Goal: Check status: Check status

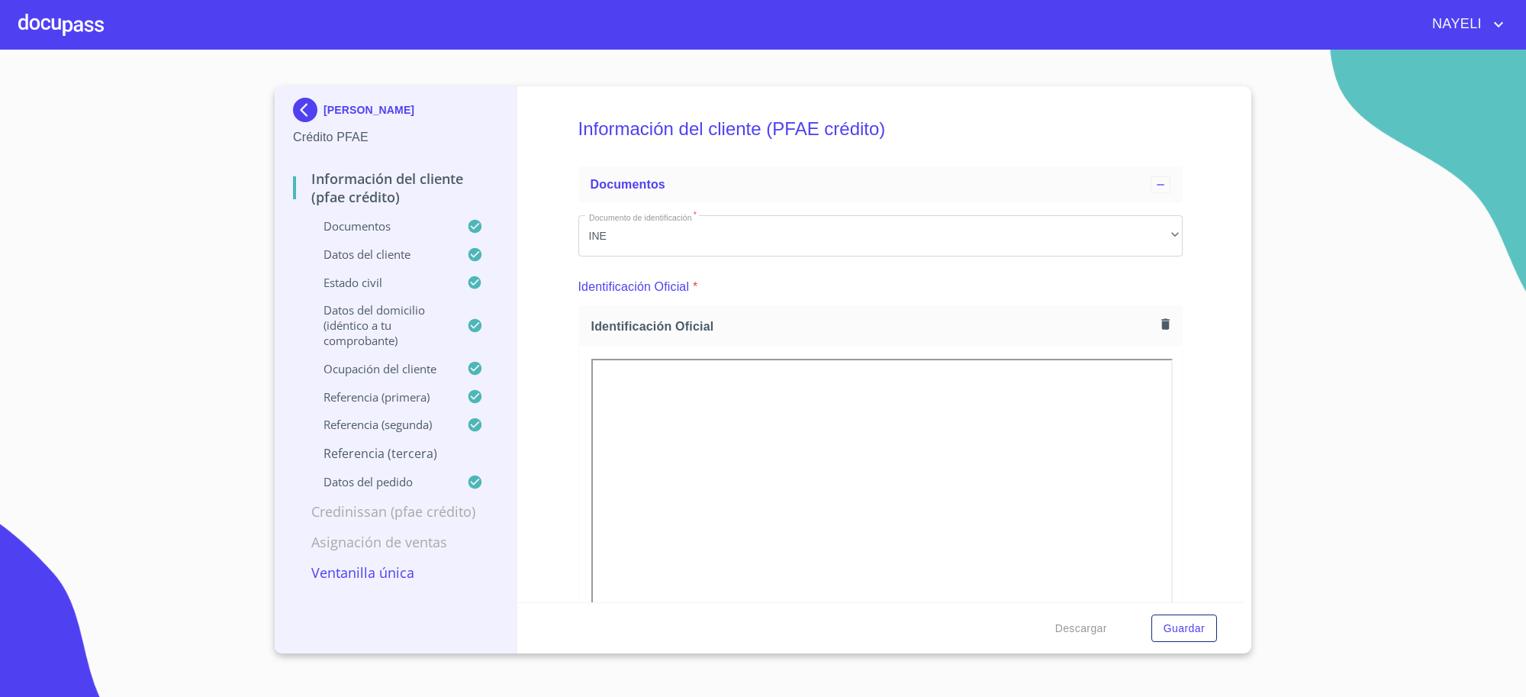
scroll to position [1398, 0]
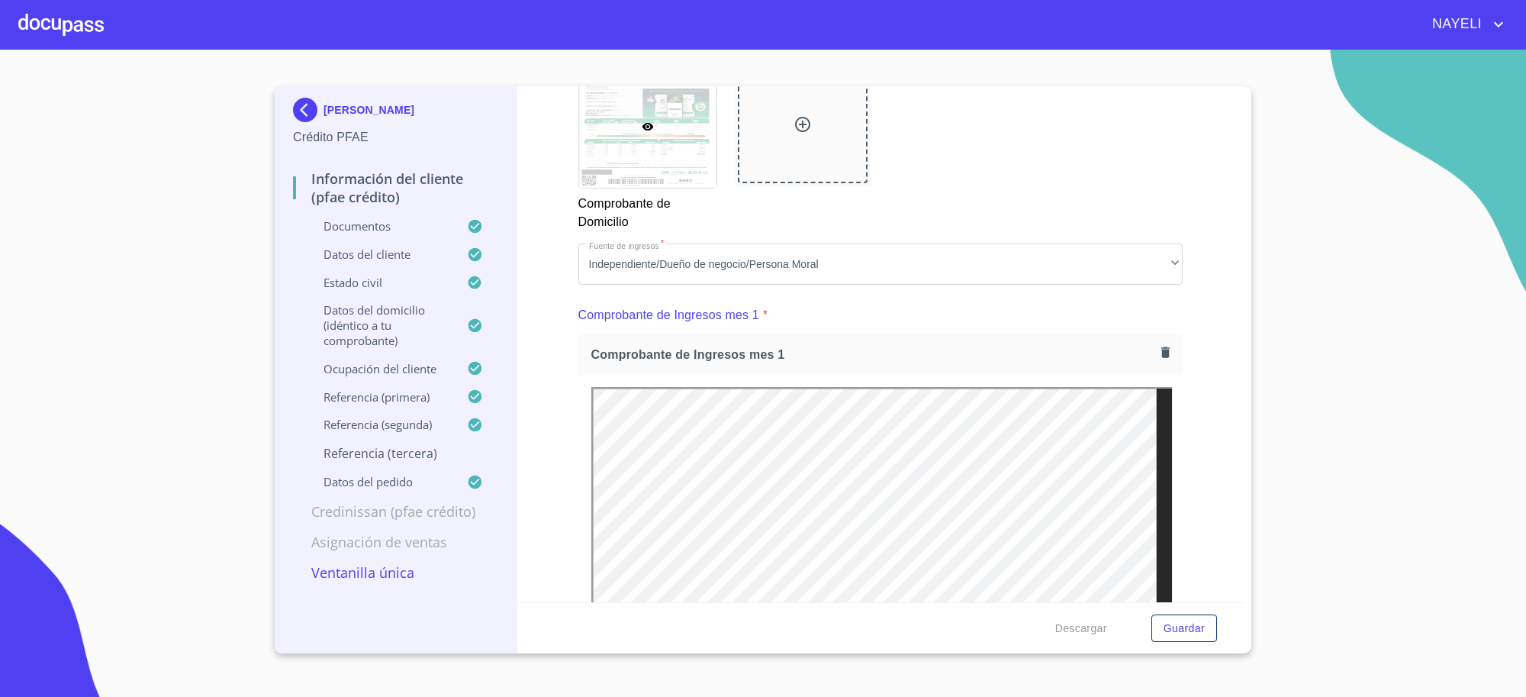
click at [333, 115] on p "[PERSON_NAME]" at bounding box center [368, 110] width 91 height 12
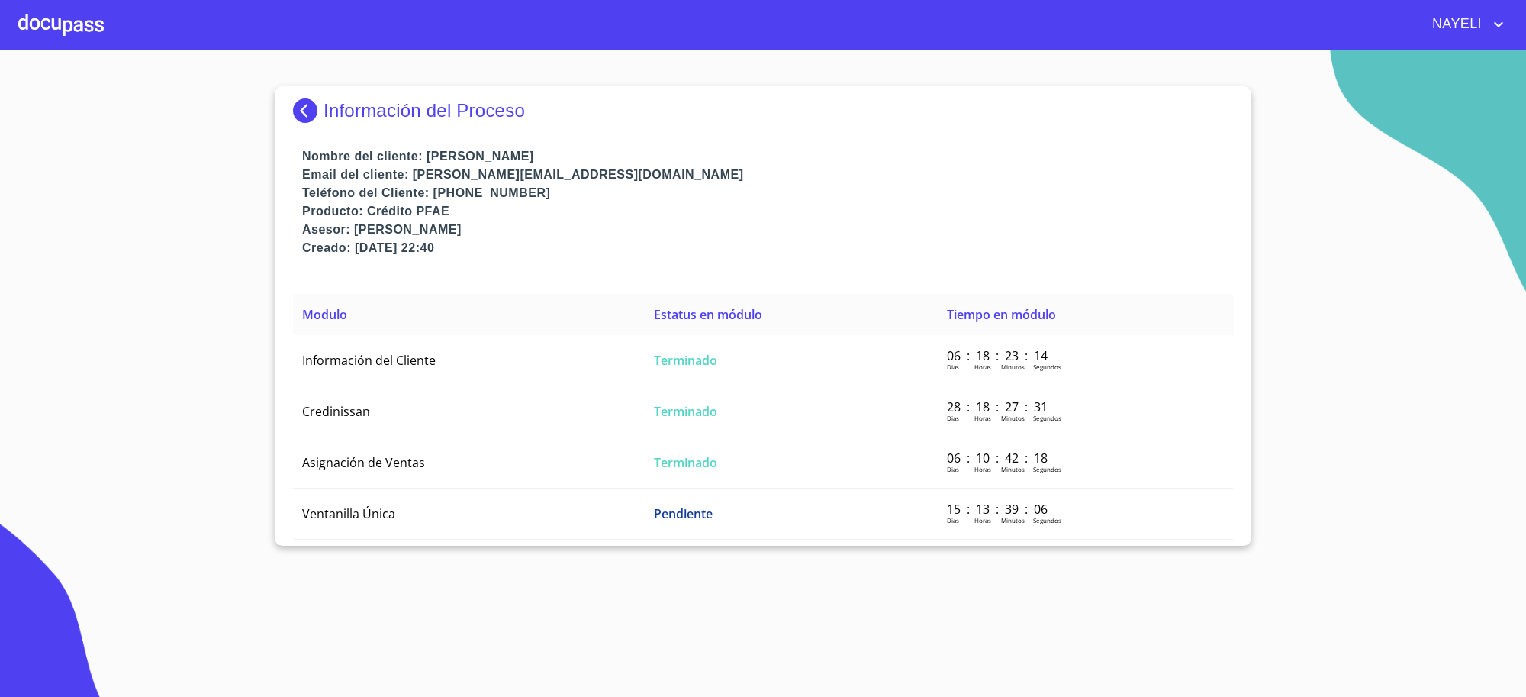
click at [324, 111] on p "Información del Proceso" at bounding box center [423, 110] width 201 height 21
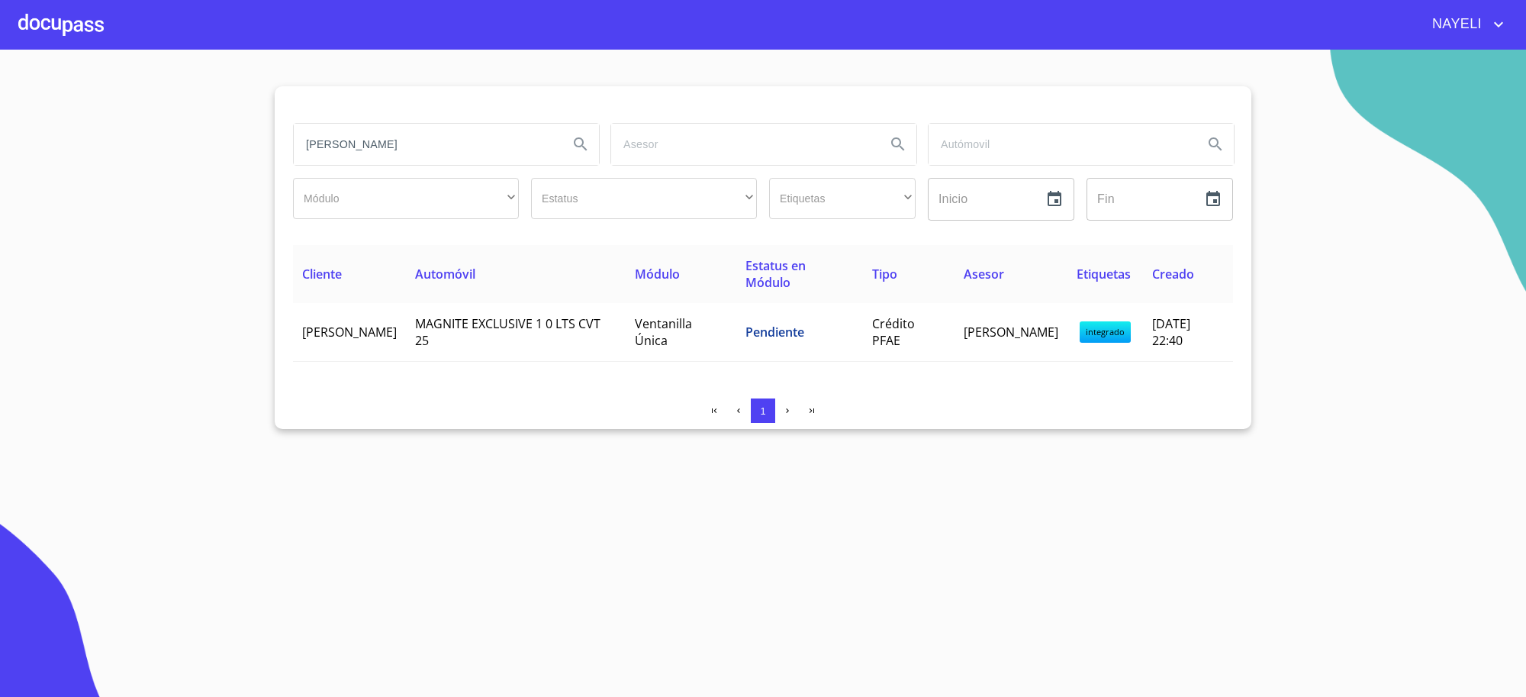
click at [497, 145] on input "[PERSON_NAME]" at bounding box center [425, 144] width 262 height 41
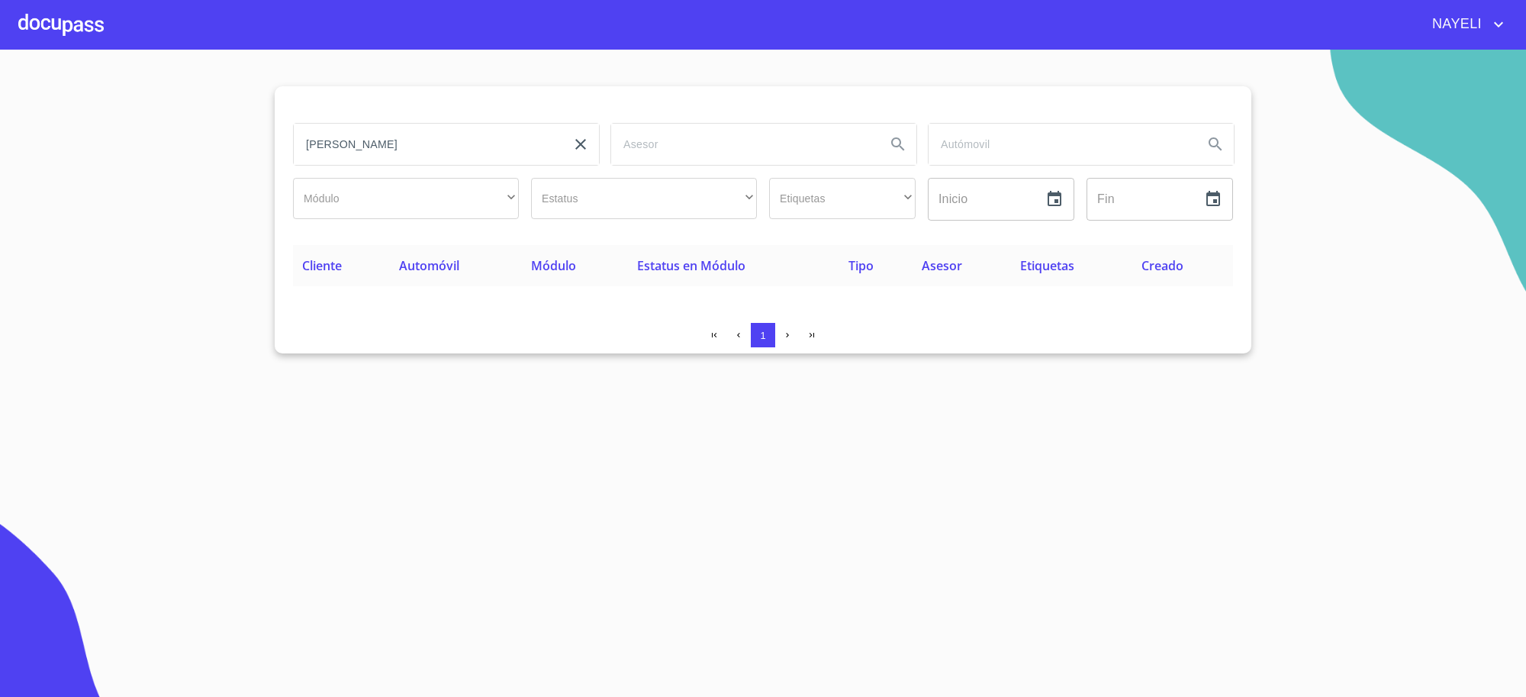
click at [361, 151] on input "[PERSON_NAME]" at bounding box center [425, 144] width 262 height 41
type input "[PERSON_NAME]"
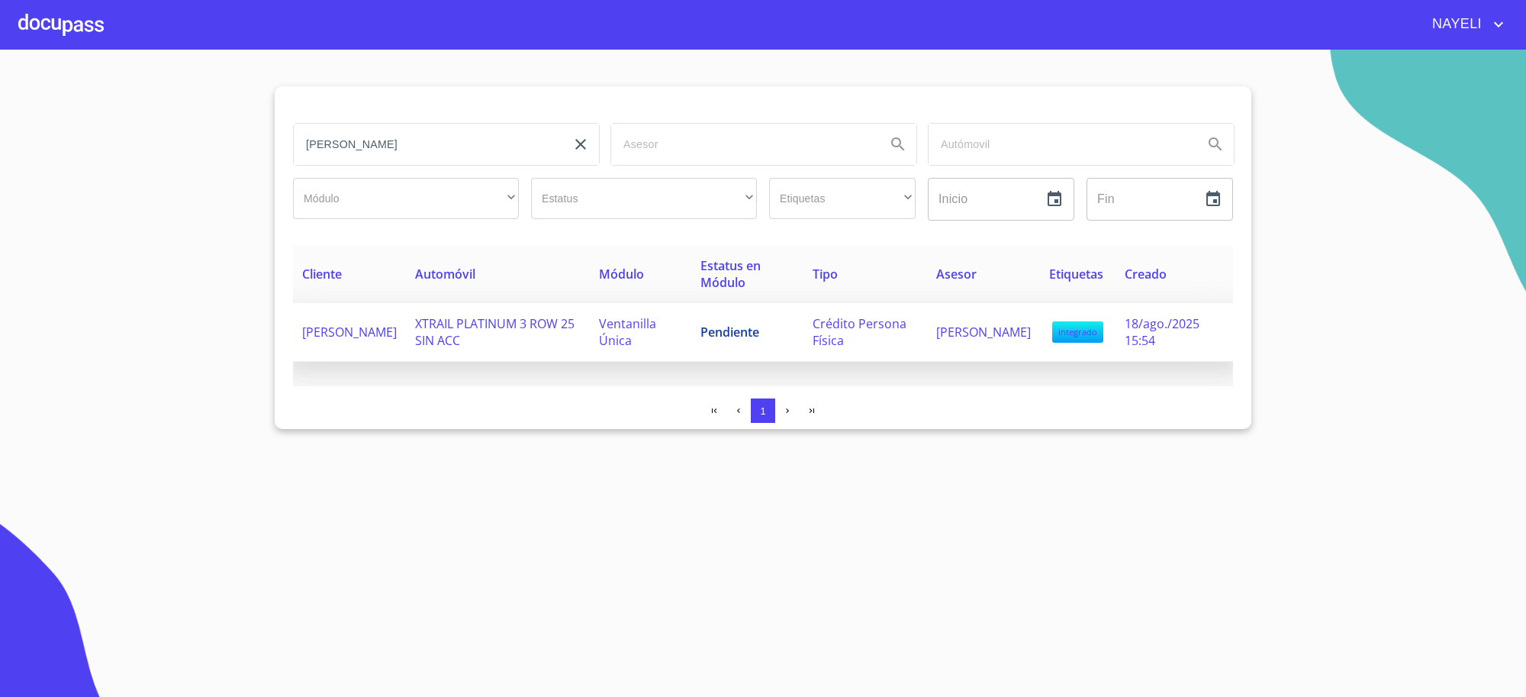
click at [735, 330] on span "Pendiente" at bounding box center [729, 331] width 59 height 17
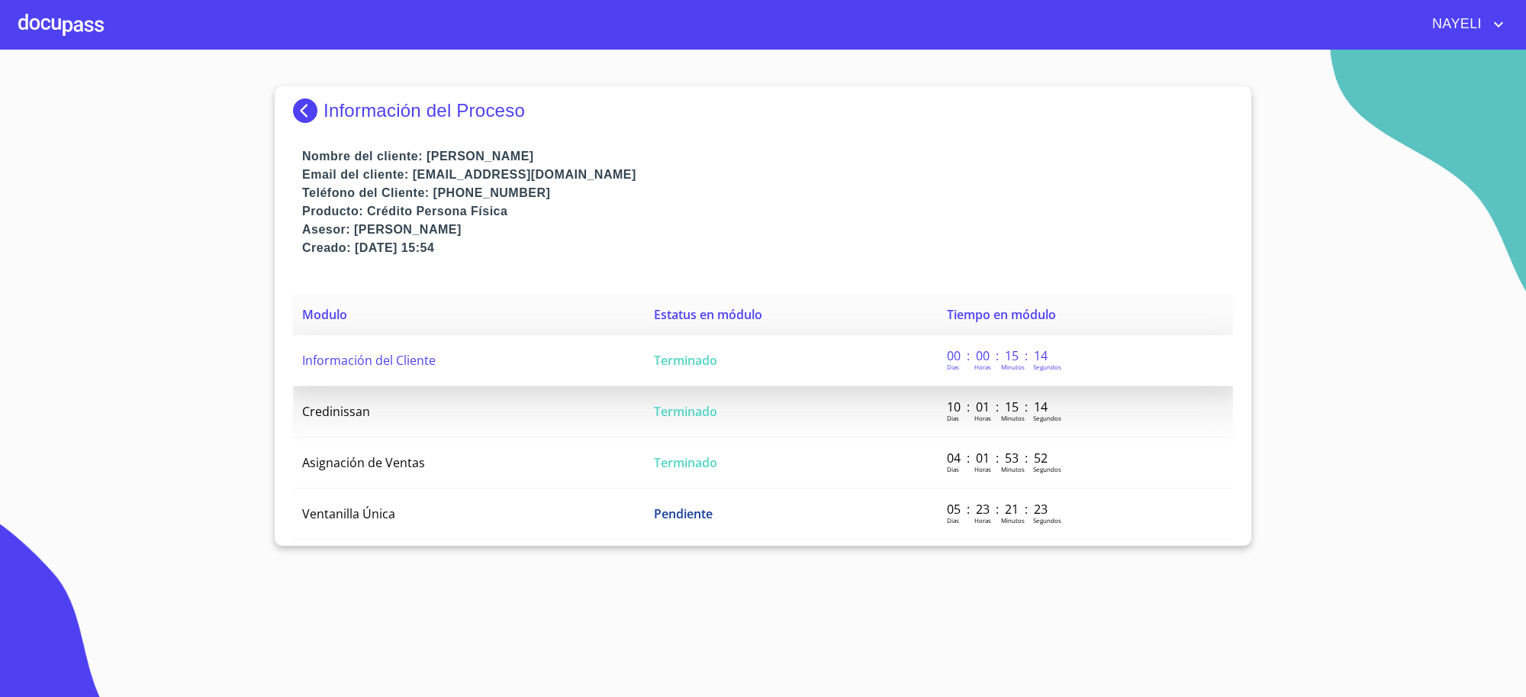
click at [718, 359] on td "Terminado" at bounding box center [791, 360] width 293 height 51
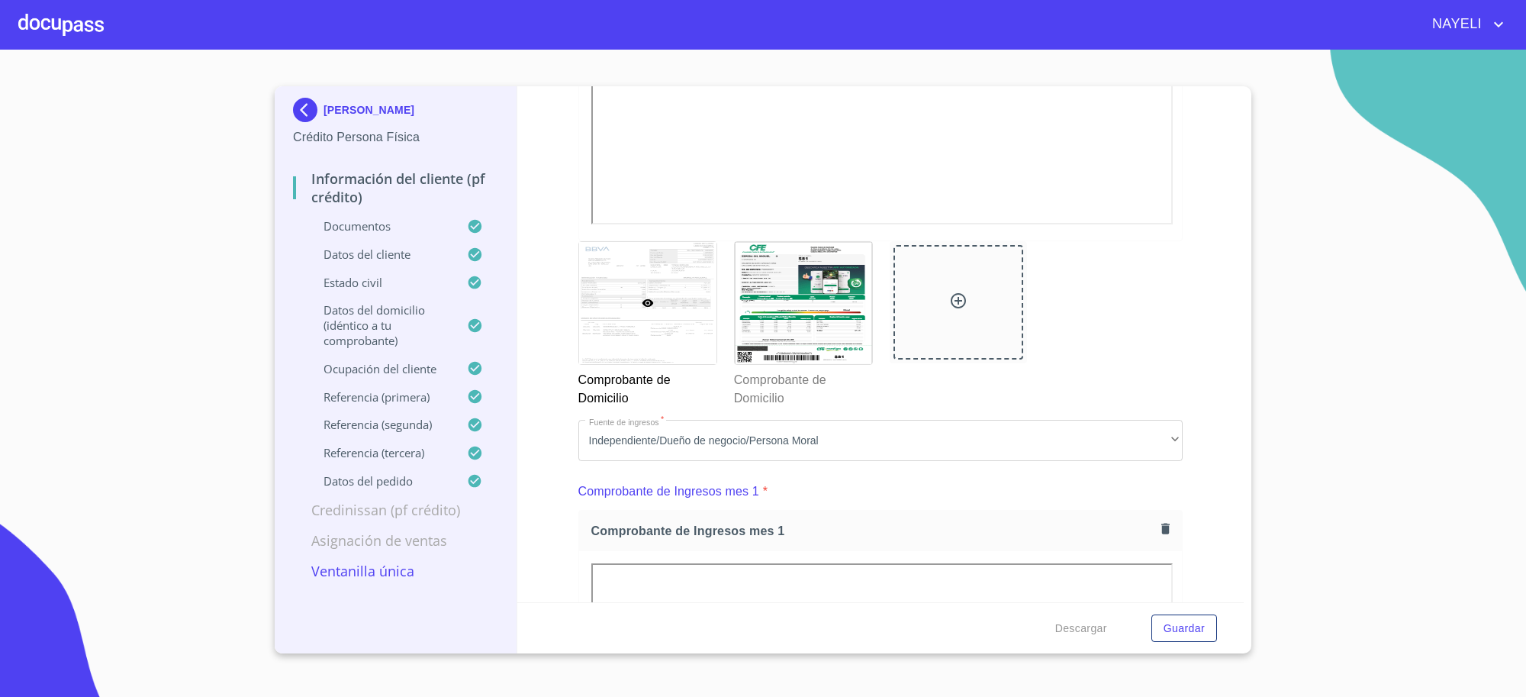
scroll to position [1271, 0]
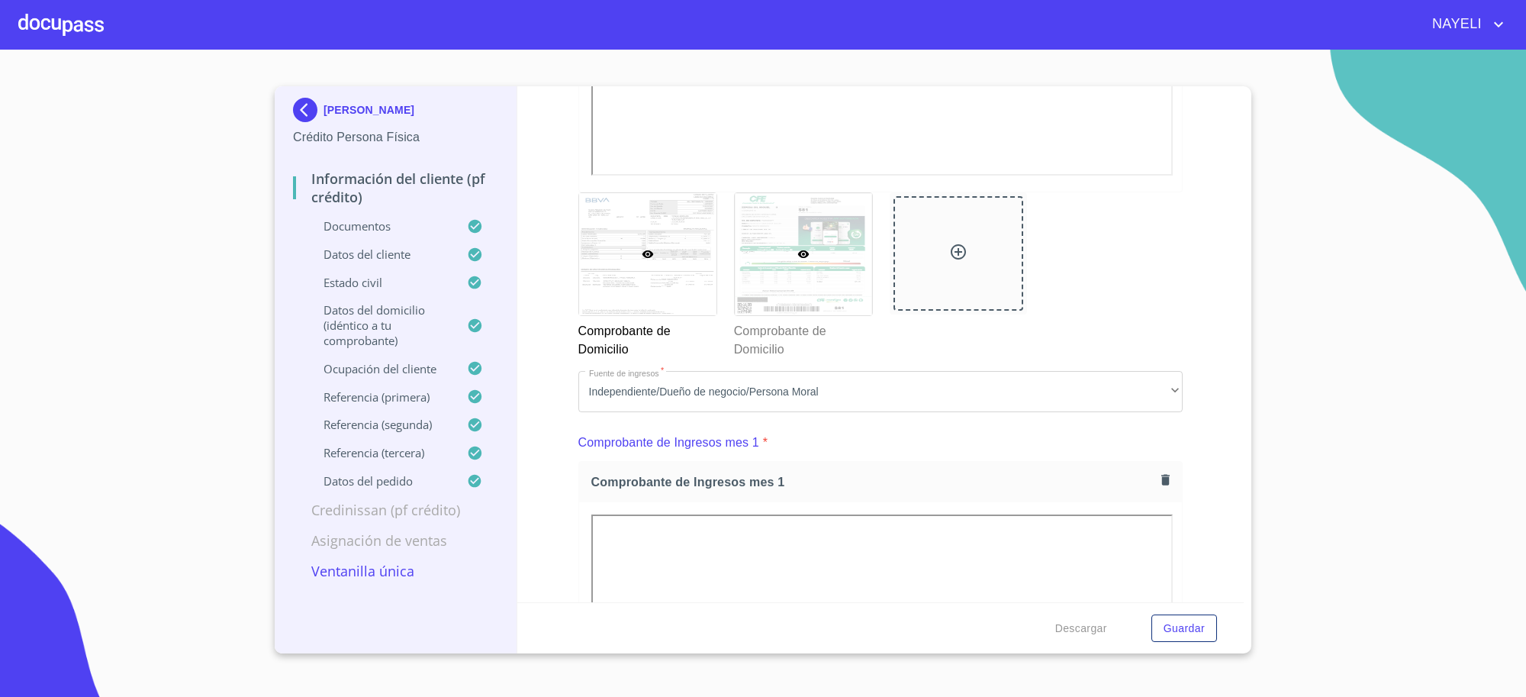
click at [821, 305] on div at bounding box center [803, 254] width 137 height 122
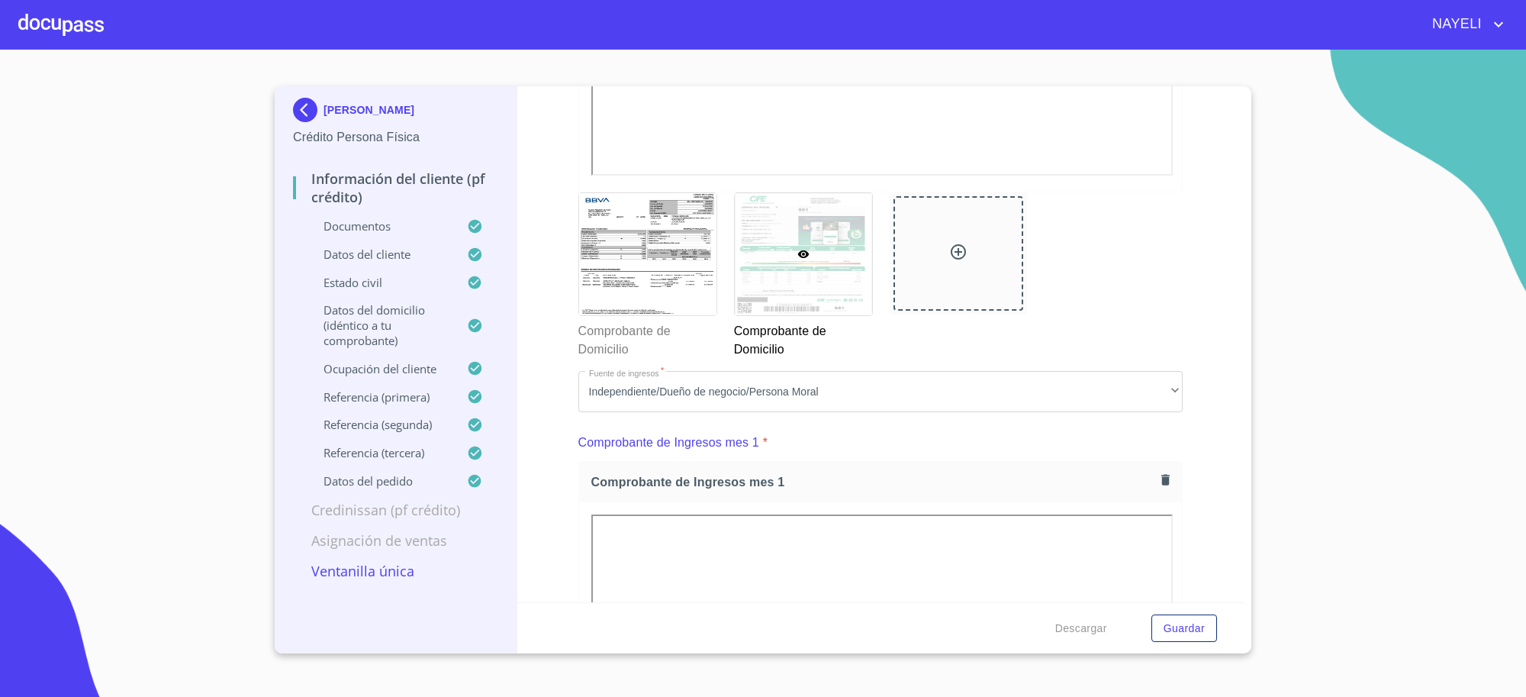
scroll to position [11, 0]
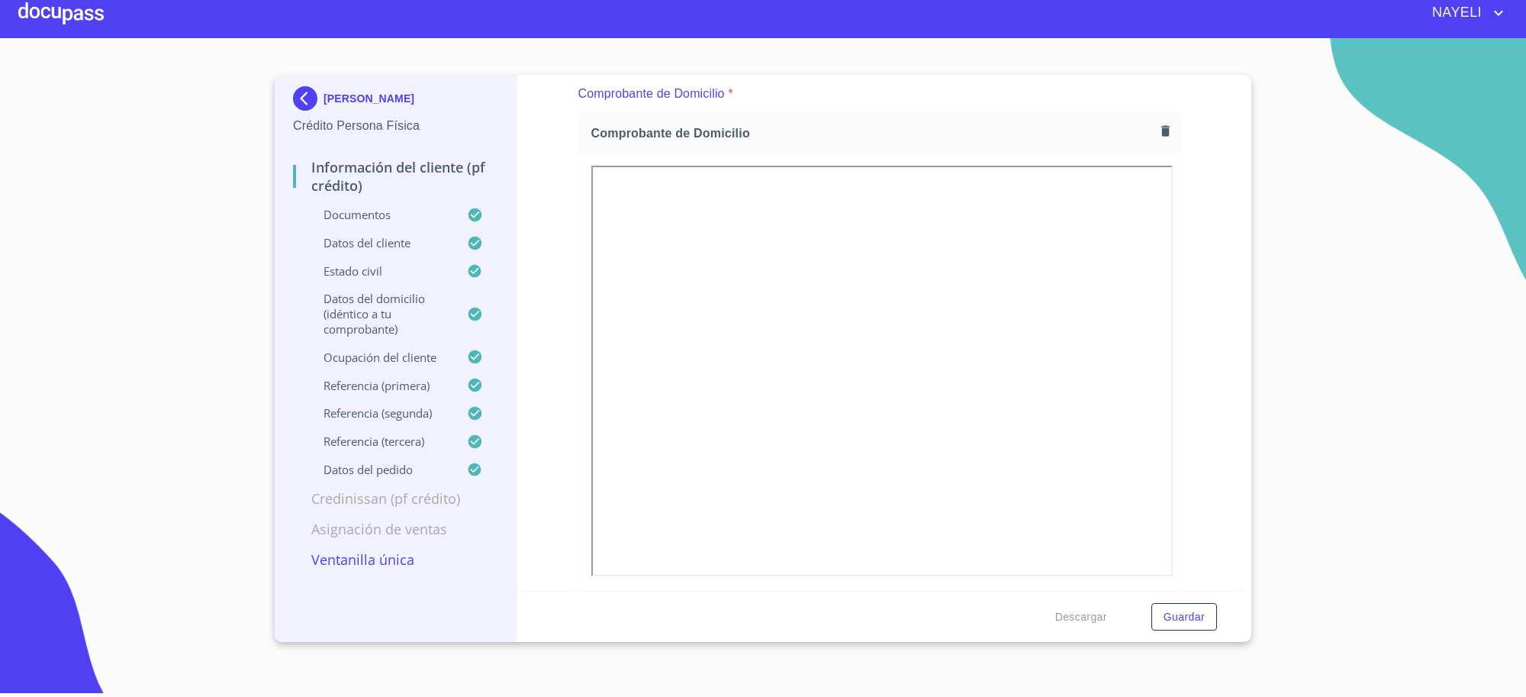
click at [1150, 119] on div "Comprobante de Domicilio" at bounding box center [880, 133] width 603 height 40
click at [1161, 134] on icon "button" at bounding box center [1165, 131] width 8 height 11
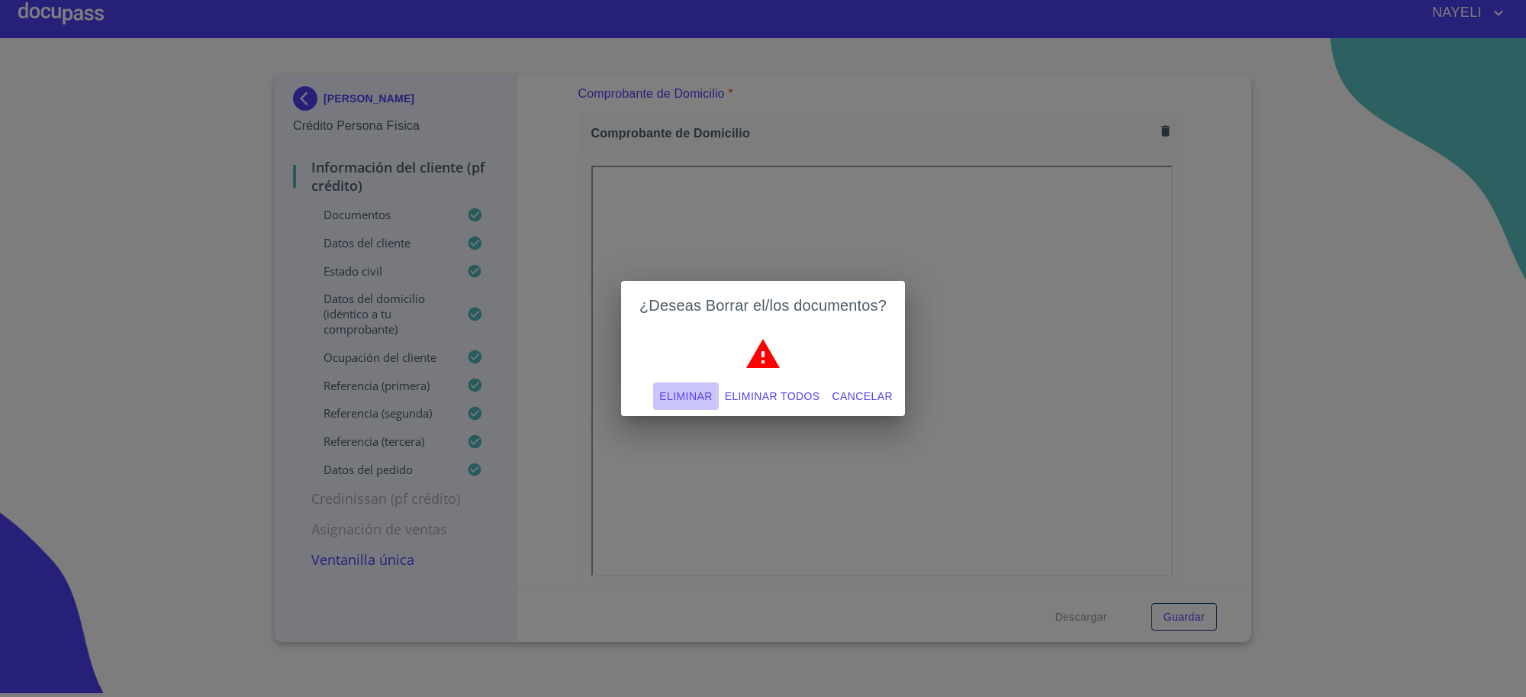
click at [699, 395] on span "Eliminar" at bounding box center [685, 396] width 53 height 19
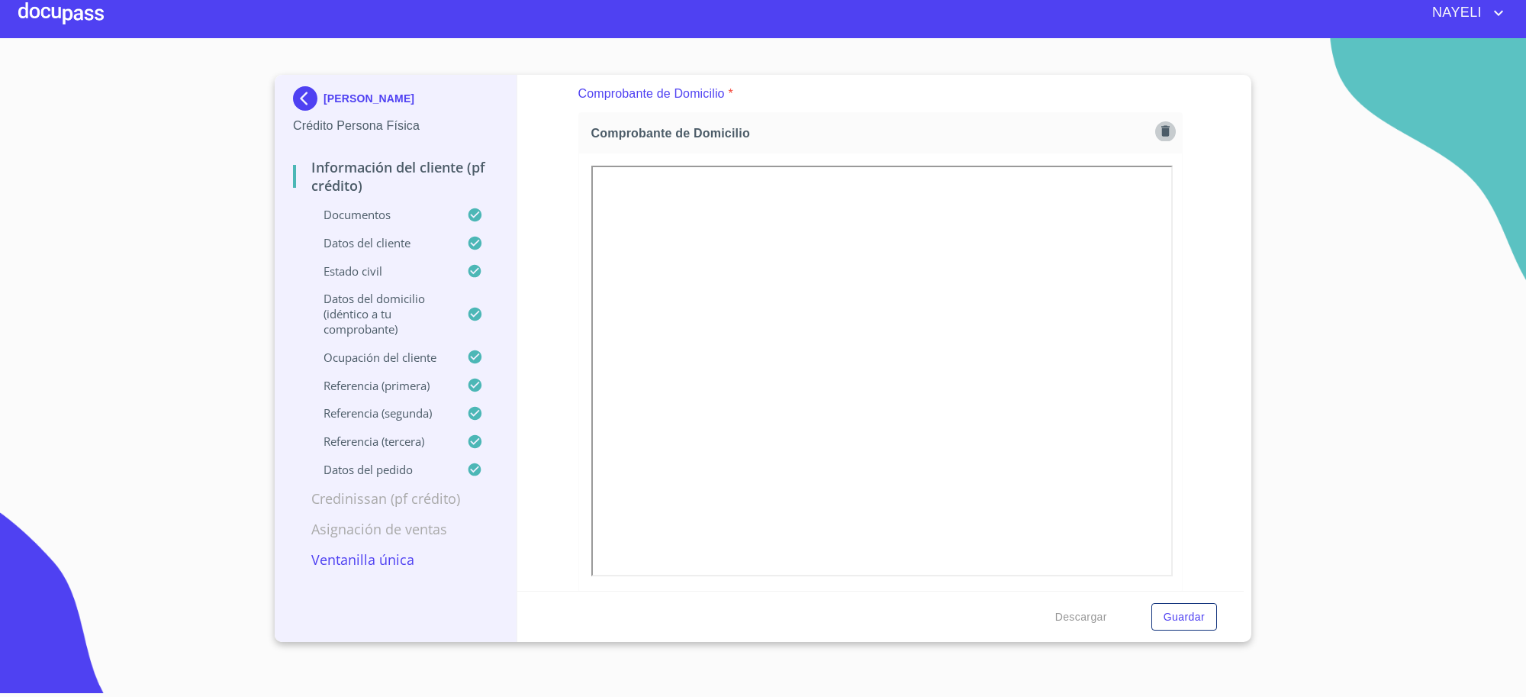
click at [1158, 128] on icon "button" at bounding box center [1165, 131] width 14 height 14
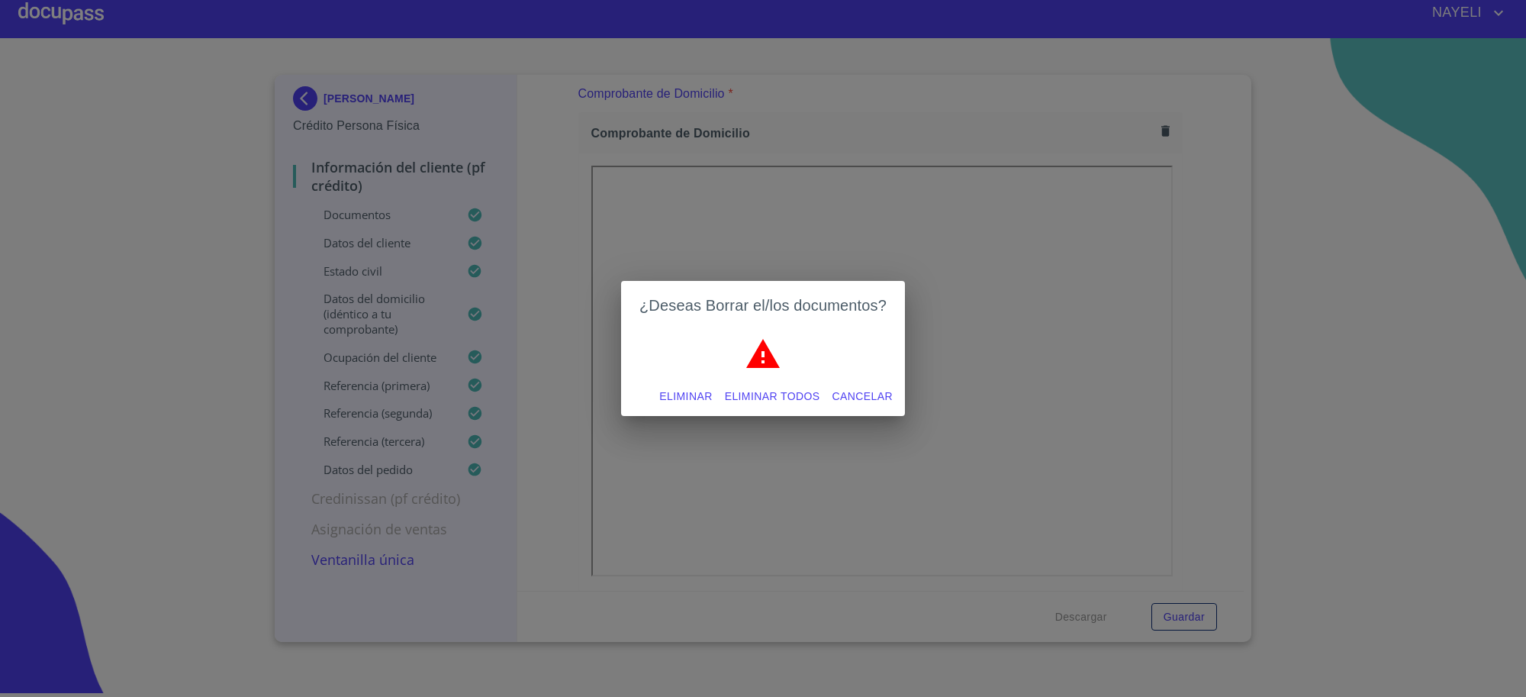
click at [681, 391] on span "Eliminar" at bounding box center [685, 396] width 53 height 19
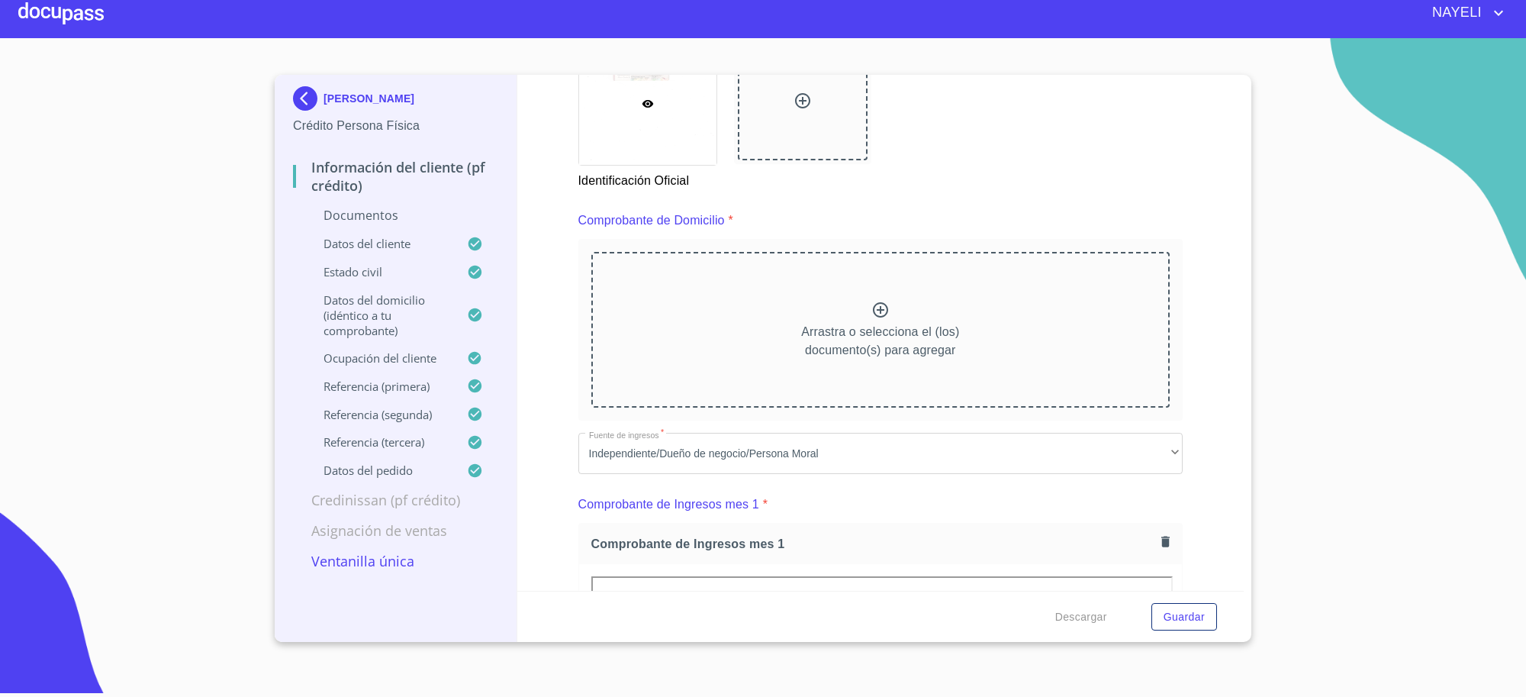
scroll to position [796, 0]
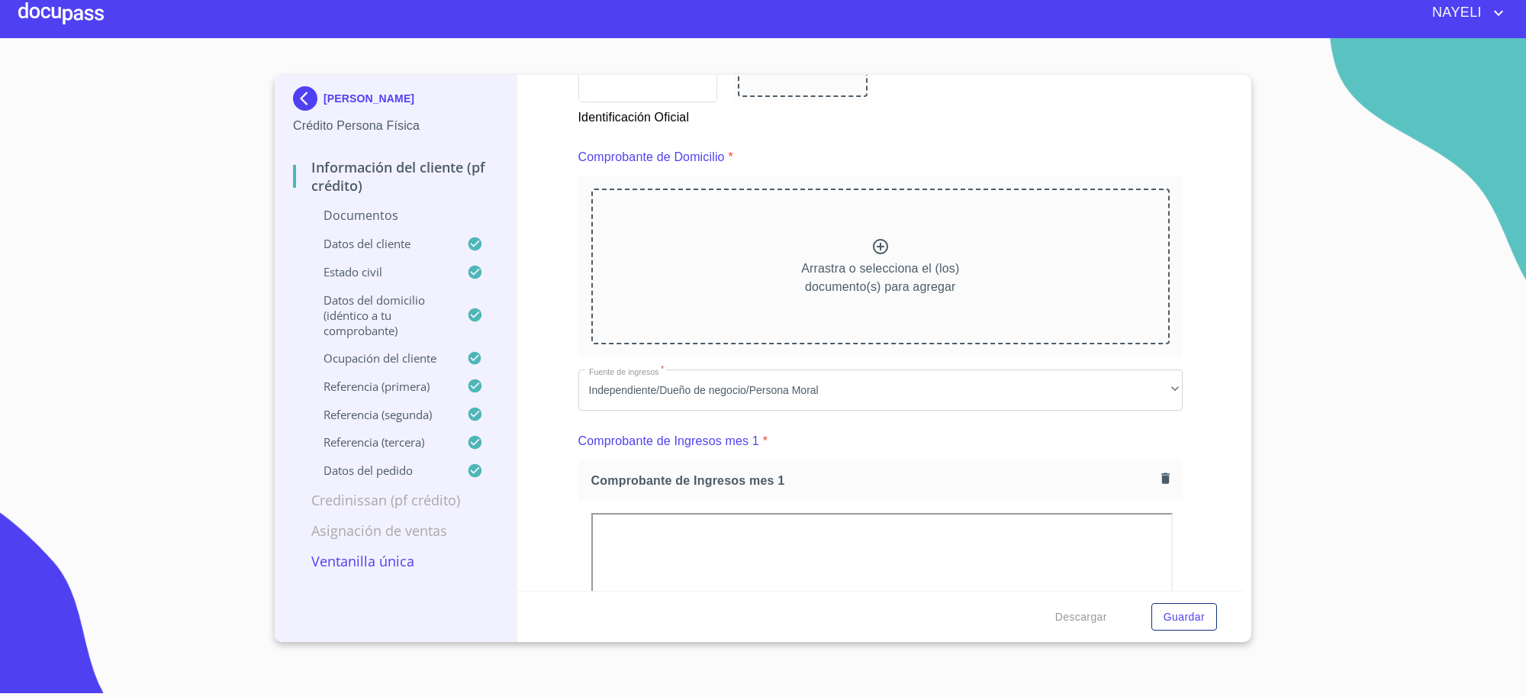
click at [324, 104] on p "[PERSON_NAME]" at bounding box center [368, 98] width 91 height 12
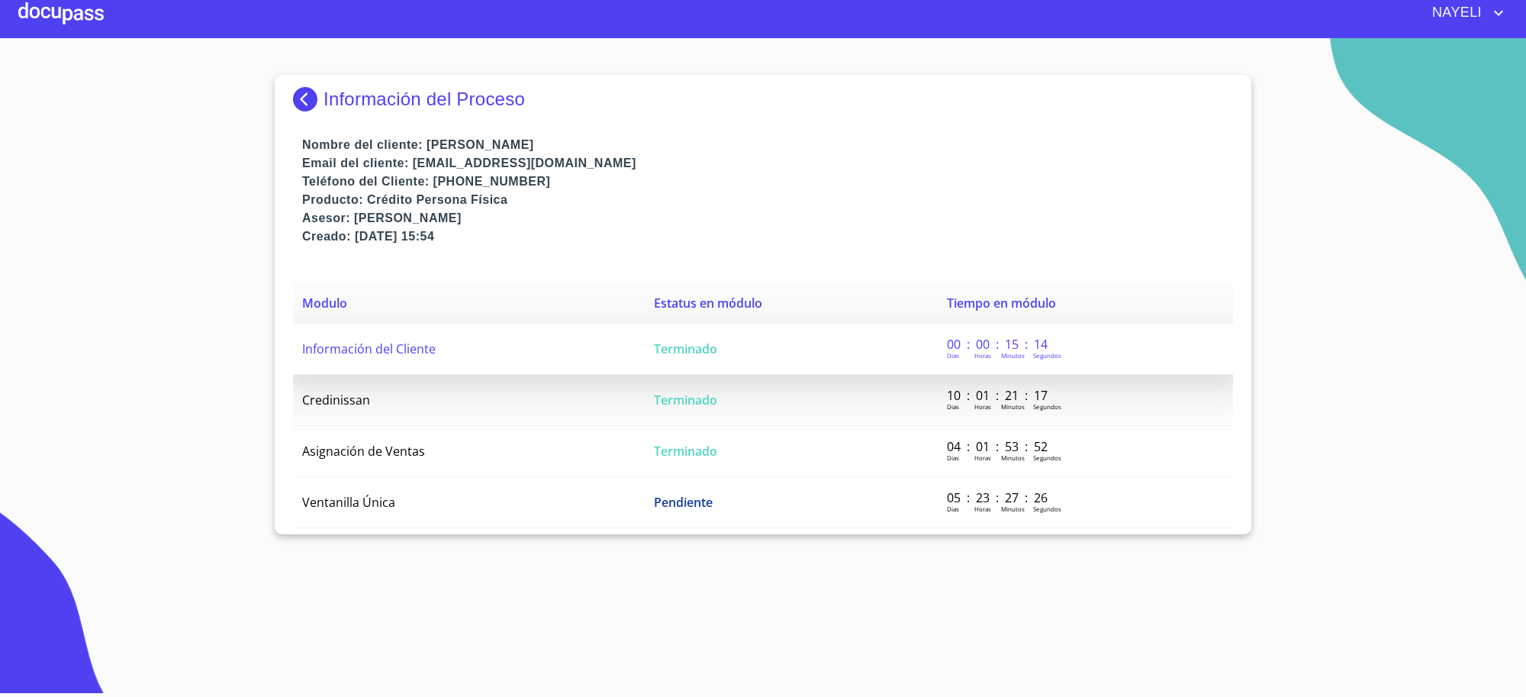
click at [679, 359] on td "Terminado" at bounding box center [791, 348] width 293 height 51
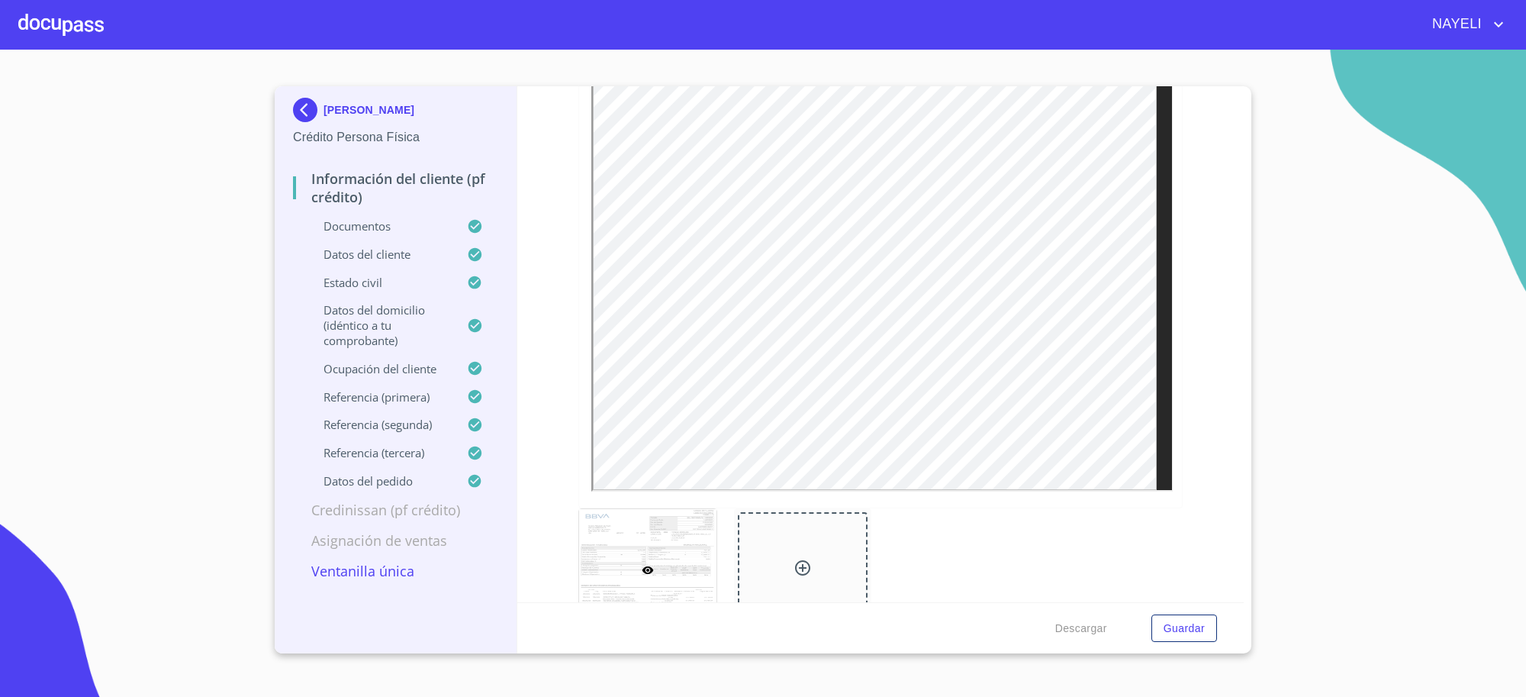
scroll to position [954, 0]
click at [333, 114] on p "[PERSON_NAME]" at bounding box center [368, 110] width 91 height 12
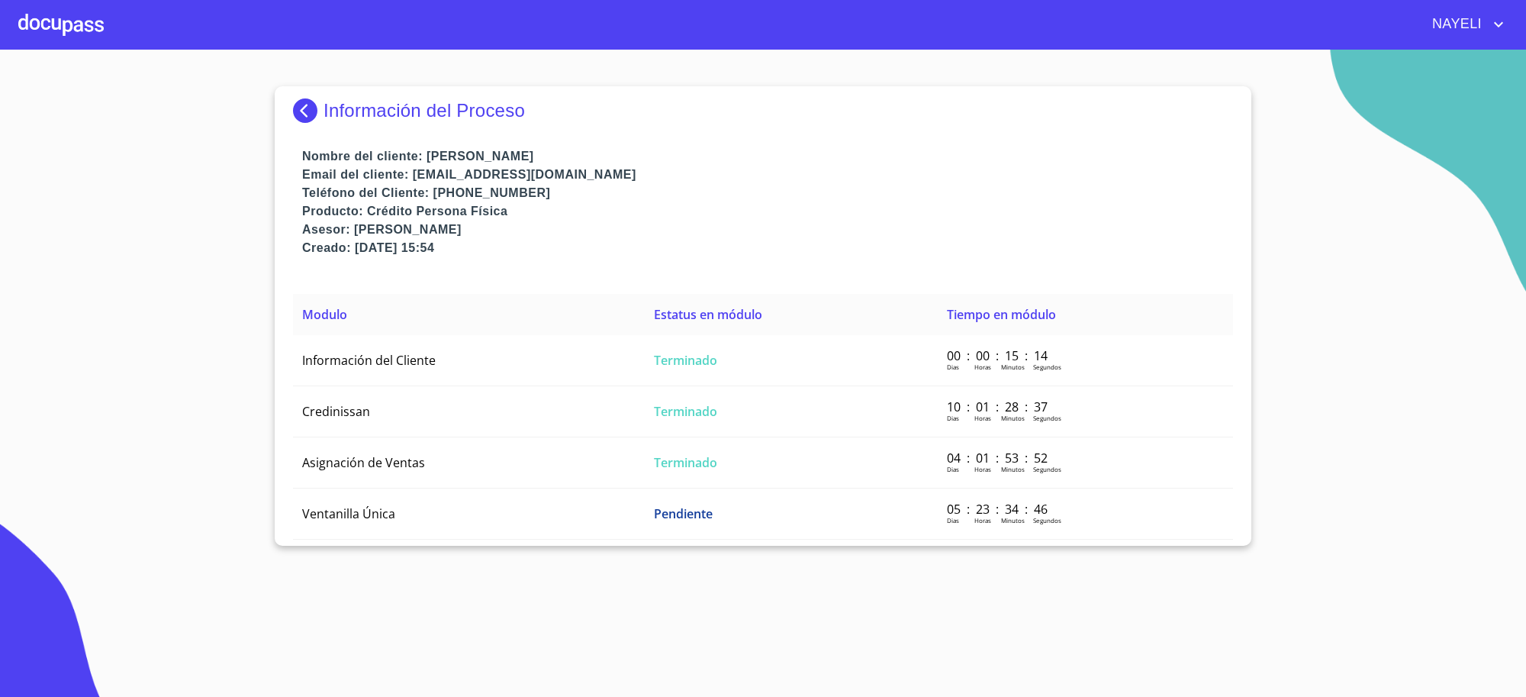
click at [340, 189] on p "Teléfono del Cliente: [PHONE_NUMBER]" at bounding box center [767, 193] width 931 height 18
click at [333, 112] on p "Información del Proceso" at bounding box center [423, 110] width 201 height 21
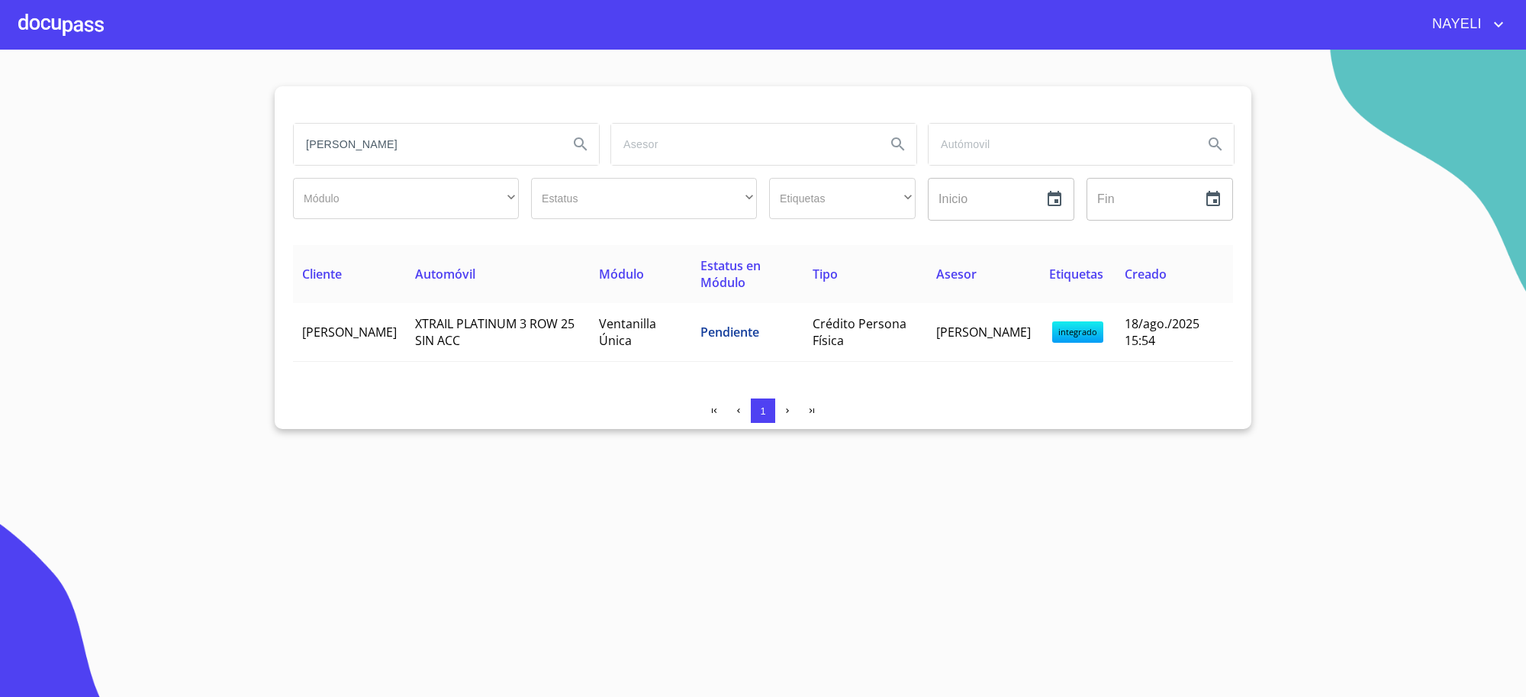
click at [466, 123] on div "[PERSON_NAME] ​ ​ Estatus ​ ​ Etiquetas ​ ​ Inicio ​ Fin ​ Cliente Automóvil Mó…" at bounding box center [763, 257] width 977 height 343
click at [464, 128] on input "[PERSON_NAME]" at bounding box center [425, 144] width 262 height 41
type input "[PERSON_NAME]"
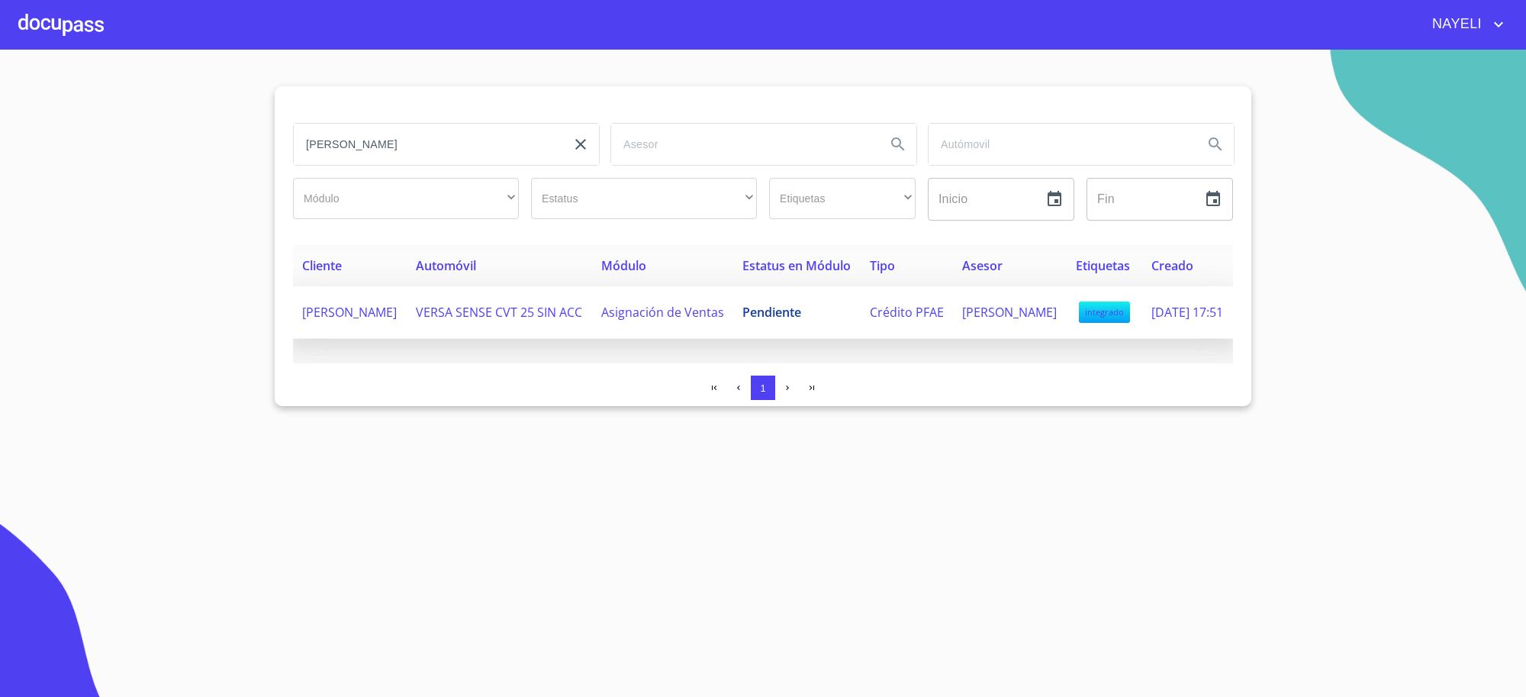
click at [615, 320] on span "Asignación de Ventas" at bounding box center [662, 312] width 123 height 17
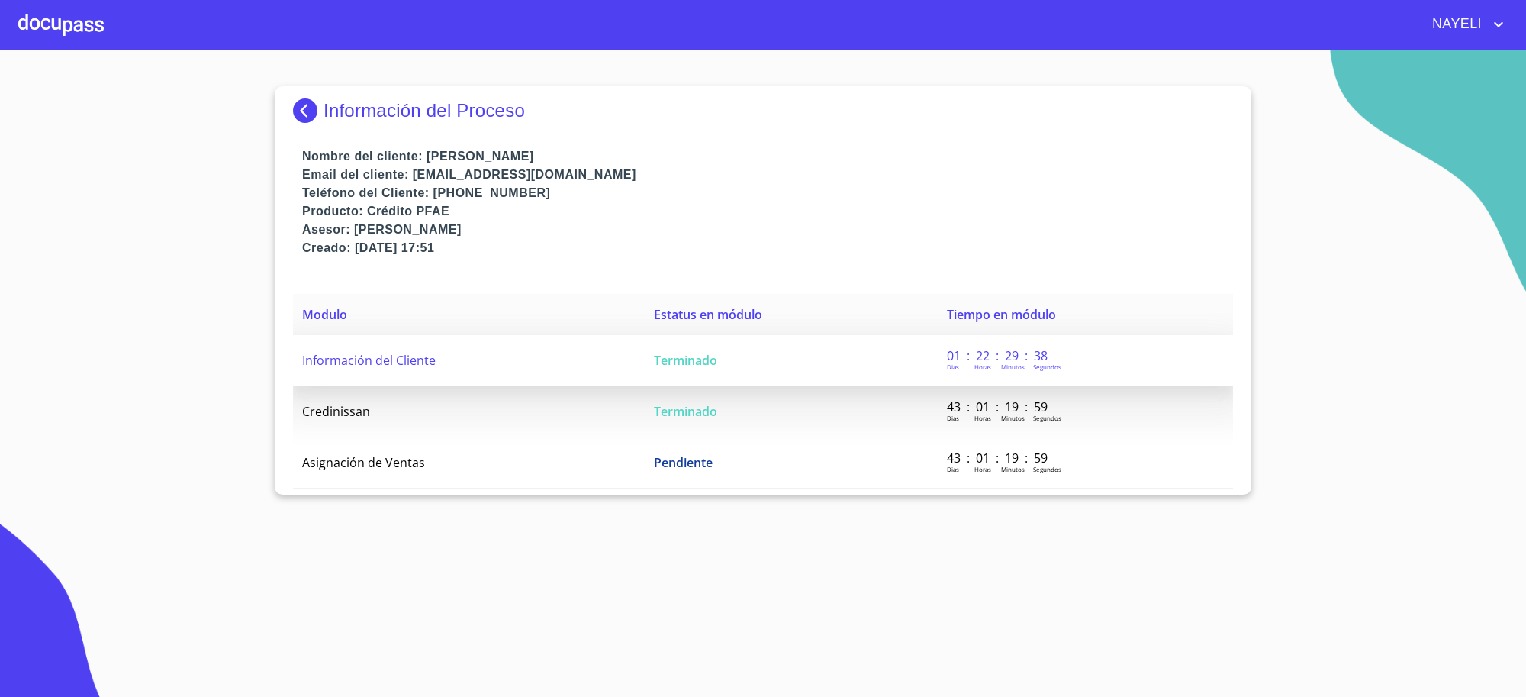
click at [813, 375] on td "Terminado" at bounding box center [791, 360] width 293 height 51
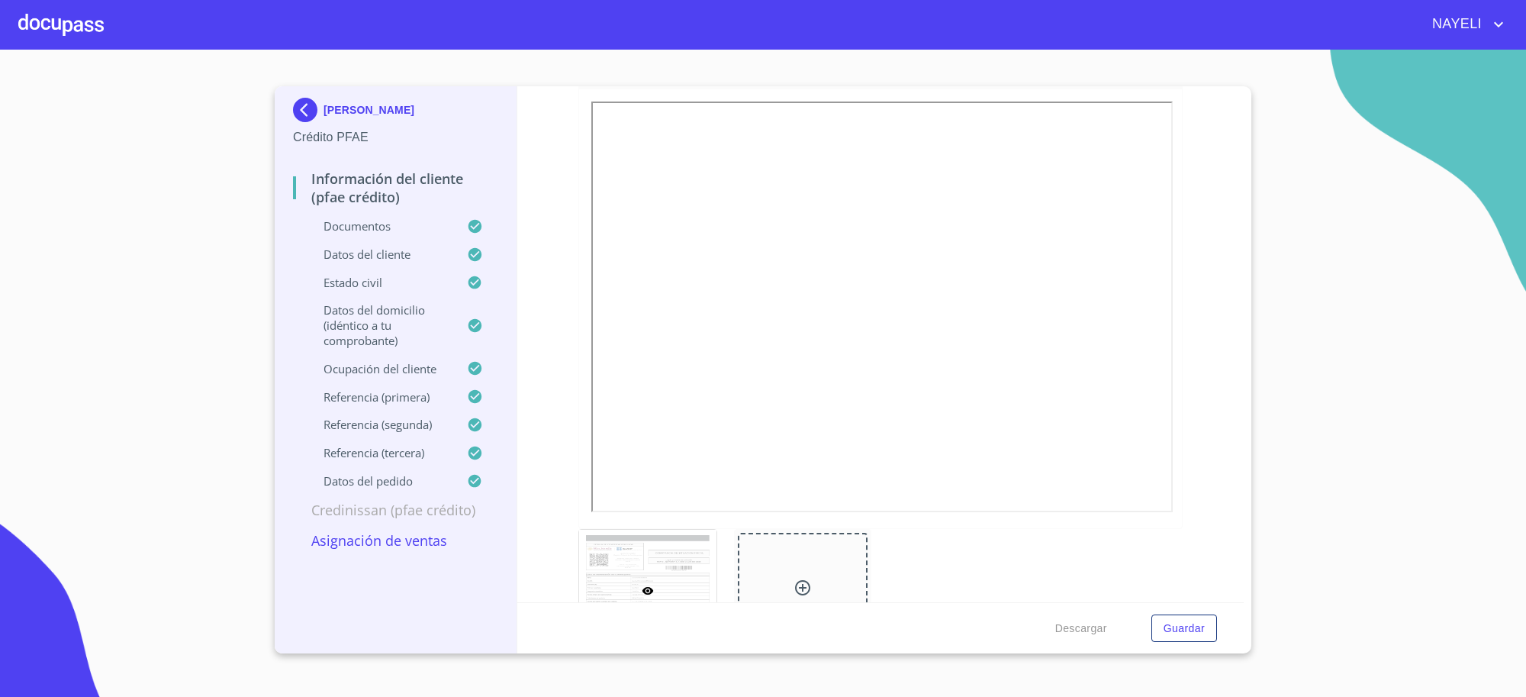
scroll to position [4895, 0]
